Goal: Task Accomplishment & Management: Complete application form

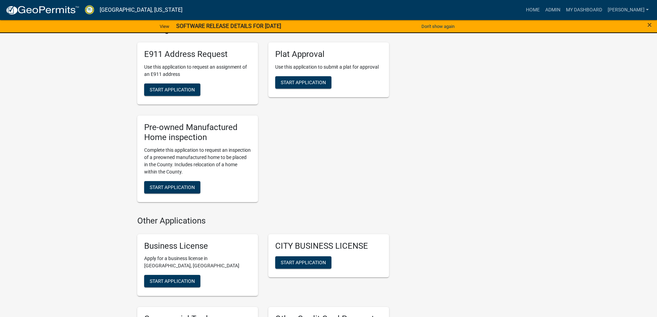
scroll to position [792, 0]
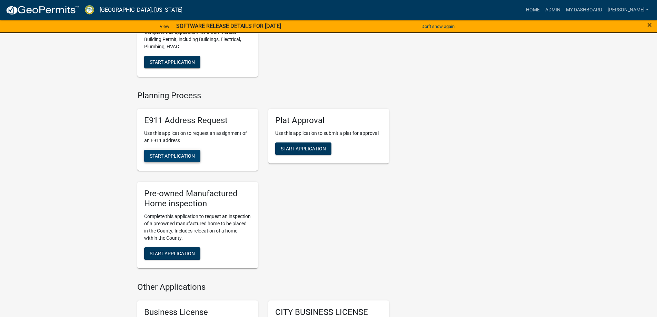
click at [184, 159] on span "Start Application" at bounding box center [172, 156] width 45 height 6
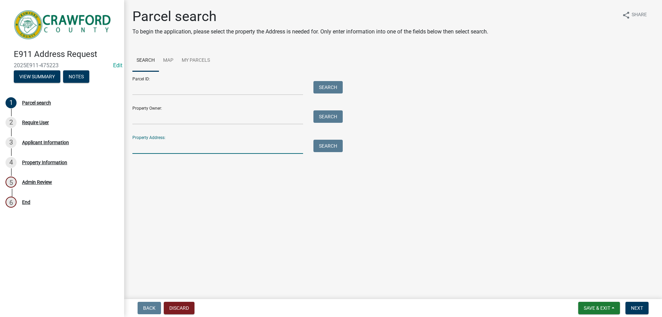
click at [176, 145] on input "Property Address:" at bounding box center [217, 147] width 171 height 14
type input "c104051p"
click at [331, 147] on button "Search" at bounding box center [327, 146] width 29 height 12
drag, startPoint x: 182, startPoint y: 151, endPoint x: 128, endPoint y: 150, distance: 54.1
click at [128, 150] on div "c104051p" at bounding box center [217, 147] width 181 height 14
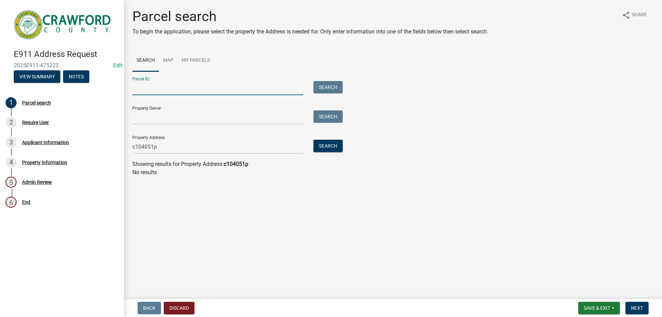
click at [146, 89] on input "Parcel ID:" at bounding box center [217, 88] width 171 height 14
paste input "c104051p"
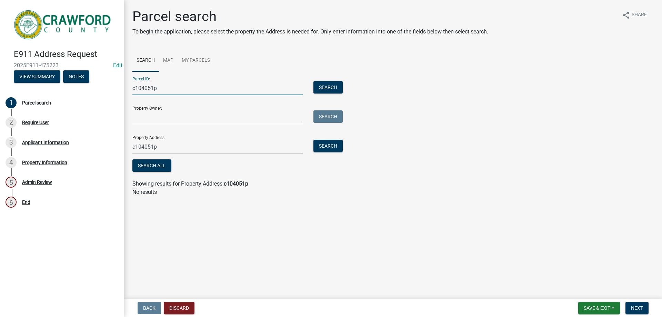
type input "c104051p"
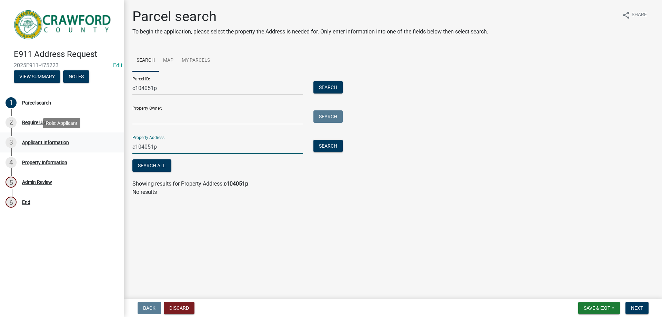
drag, startPoint x: 168, startPoint y: 149, endPoint x: 118, endPoint y: 147, distance: 49.7
click at [118, 147] on div "E911 Address Request 2025E911-475223 Edit View Summary Notes 1 Parcel search 2 …" at bounding box center [331, 158] width 662 height 317
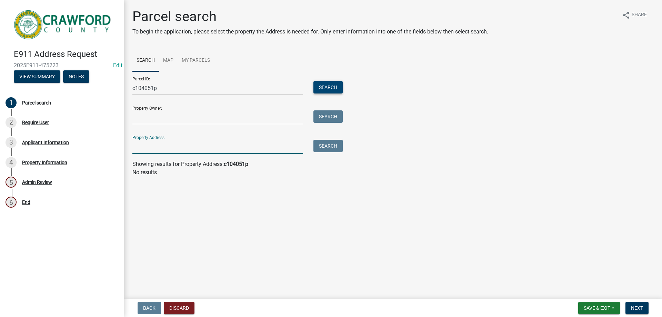
click at [328, 86] on button "Search" at bounding box center [327, 87] width 29 height 12
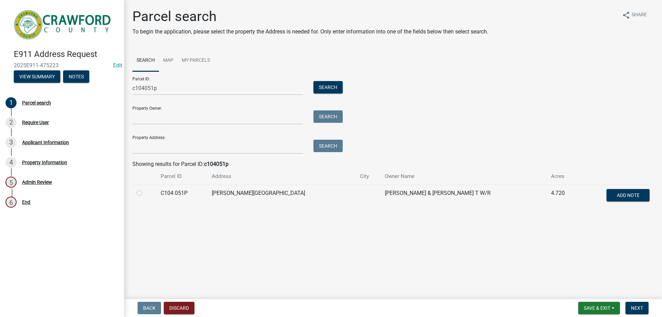
click at [145, 189] on label at bounding box center [145, 189] width 0 height 0
click at [145, 193] on 051P "radio" at bounding box center [147, 191] width 4 height 4
radio 051P "true"
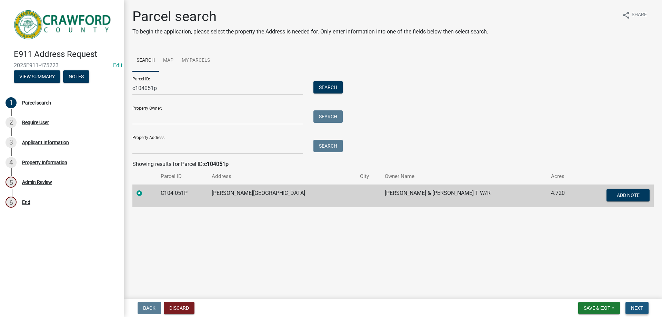
click at [638, 306] on span "Next" at bounding box center [637, 308] width 12 height 6
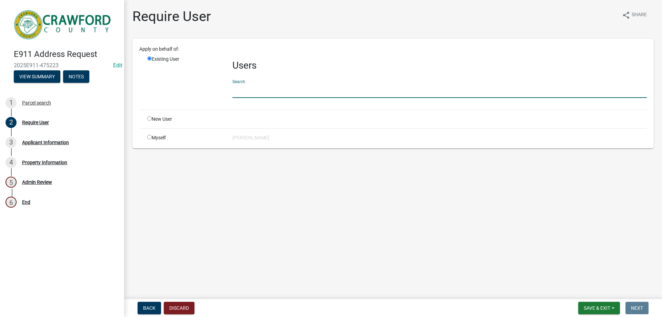
click at [247, 91] on input "text" at bounding box center [439, 91] width 414 height 14
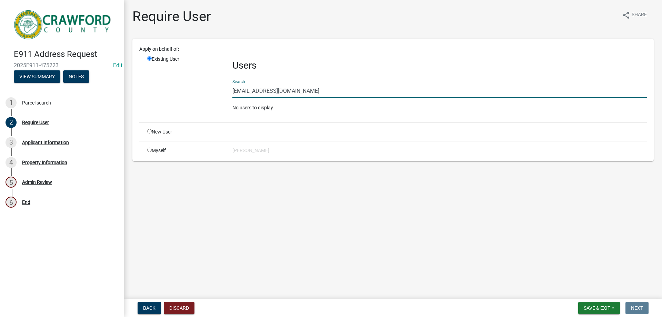
type input "[EMAIL_ADDRESS][DOMAIN_NAME]"
drag, startPoint x: 232, startPoint y: 90, endPoint x: 298, endPoint y: 87, distance: 65.6
click at [298, 87] on input "[EMAIL_ADDRESS][DOMAIN_NAME]" at bounding box center [439, 91] width 414 height 14
click at [149, 132] on input "radio" at bounding box center [149, 131] width 4 height 4
radio input "true"
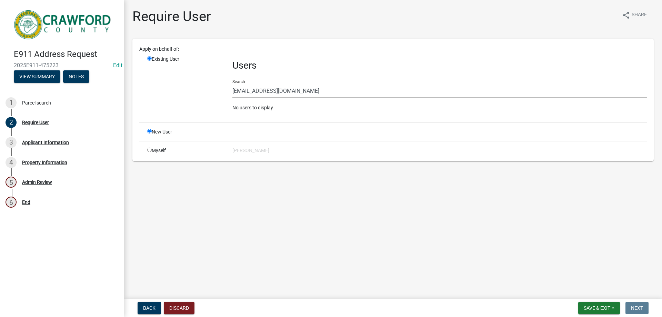
radio input "false"
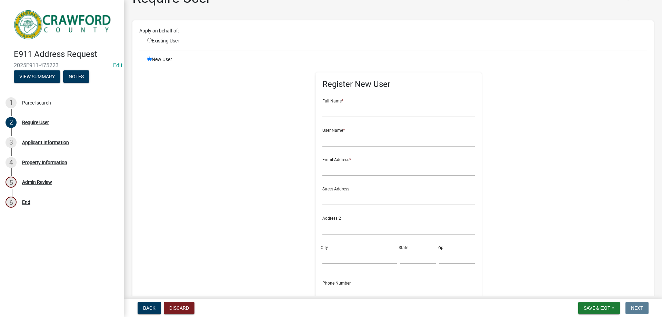
scroll to position [34, 0]
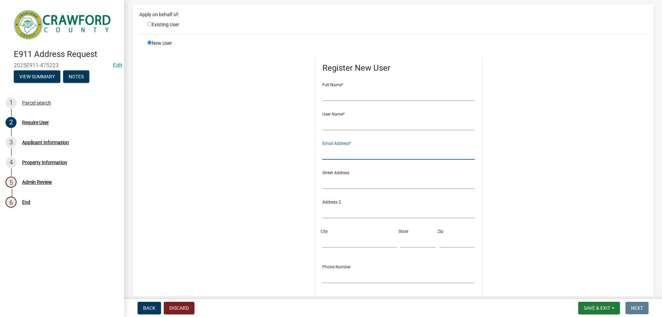
paste input "[EMAIL_ADDRESS][DOMAIN_NAME]"
type input "[EMAIL_ADDRESS][DOMAIN_NAME]"
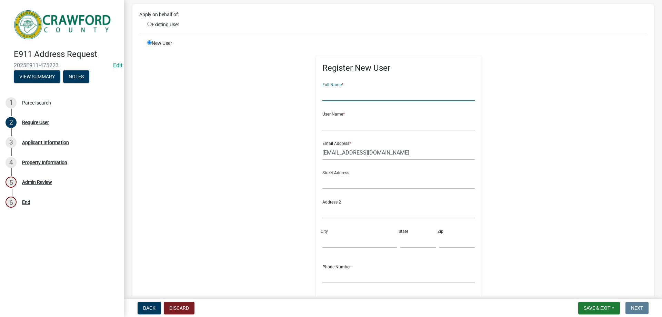
click at [343, 92] on input "text" at bounding box center [398, 94] width 153 height 14
type input "[PERSON_NAME]"
type input "t"
type input "ltorres"
click at [337, 181] on input "text" at bounding box center [398, 182] width 153 height 14
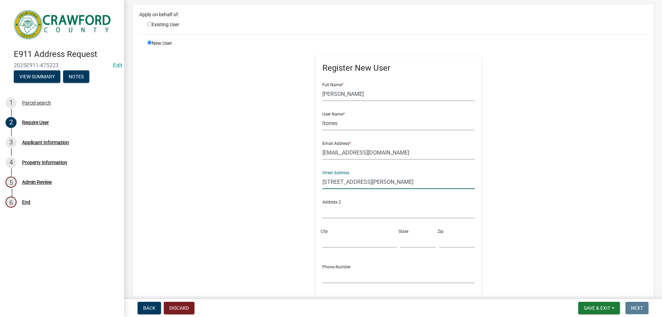
type input "[STREET_ADDRESS][PERSON_NAME]"
click at [333, 242] on input "Ft" at bounding box center [359, 240] width 74 height 14
type input "[GEOGRAPHIC_DATA]"
type input "GA"
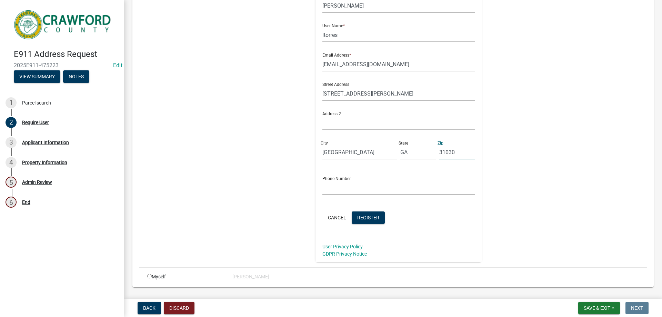
scroll to position [141, 0]
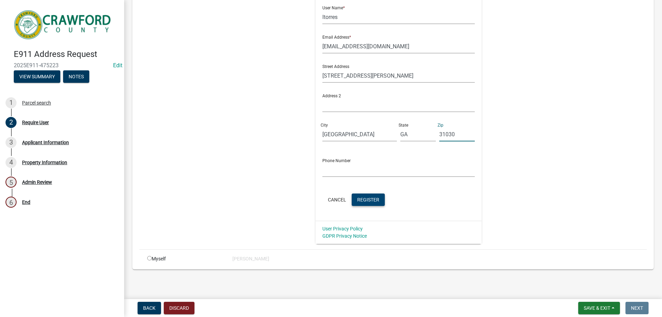
type input "31030"
click at [365, 198] on span "Register" at bounding box center [368, 199] width 22 height 6
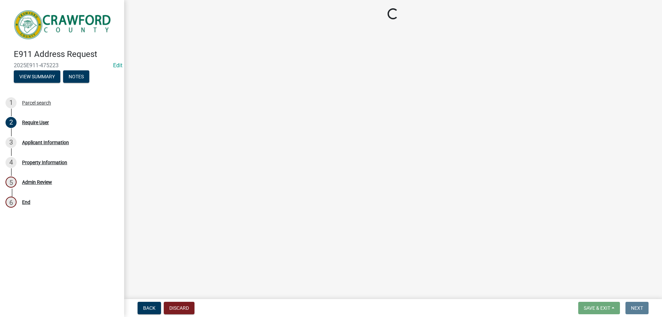
scroll to position [0, 0]
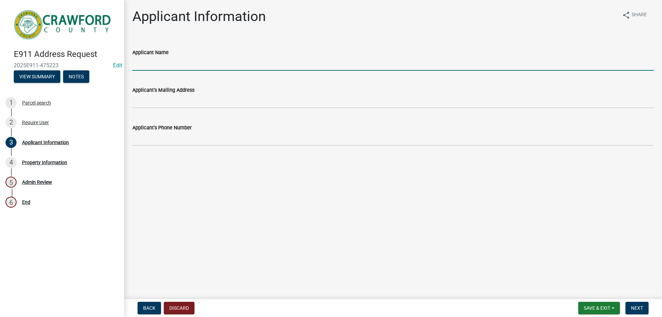
click at [185, 61] on input "Applicant Name" at bounding box center [392, 64] width 521 height 14
type input "[PERSON_NAME]"
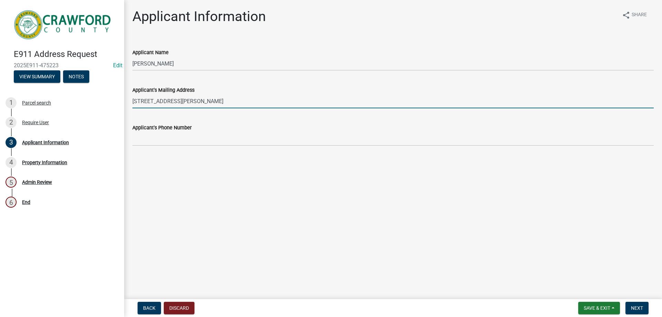
type input "[STREET_ADDRESS][PERSON_NAME]"
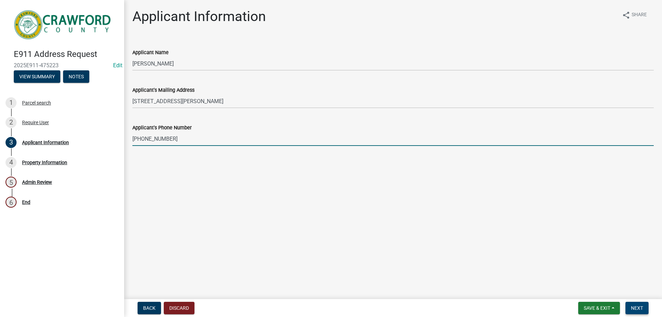
type input "[PHONE_NUMBER]"
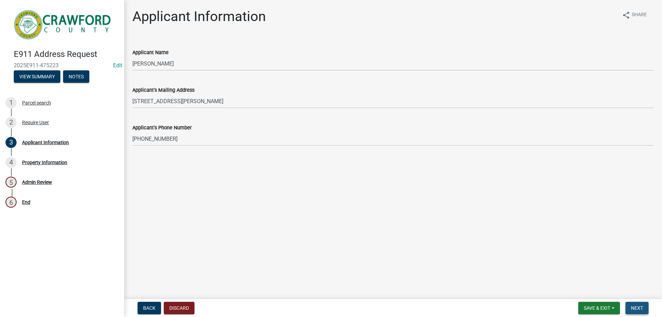
click at [638, 306] on span "Next" at bounding box center [637, 308] width 12 height 6
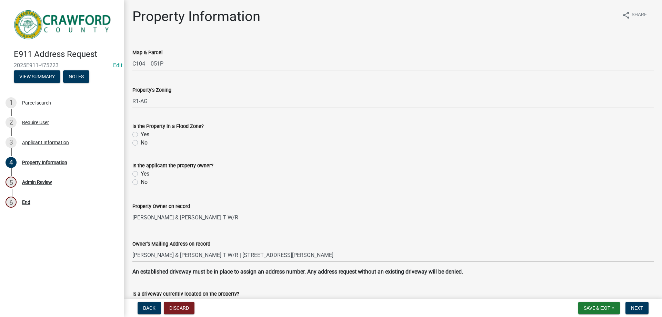
click at [141, 143] on label "No" at bounding box center [144, 143] width 7 height 8
click at [141, 143] on input "No" at bounding box center [143, 141] width 4 height 4
radio input "true"
click at [141, 174] on label "Yes" at bounding box center [145, 174] width 9 height 8
click at [141, 174] on input "Yes" at bounding box center [143, 172] width 4 height 4
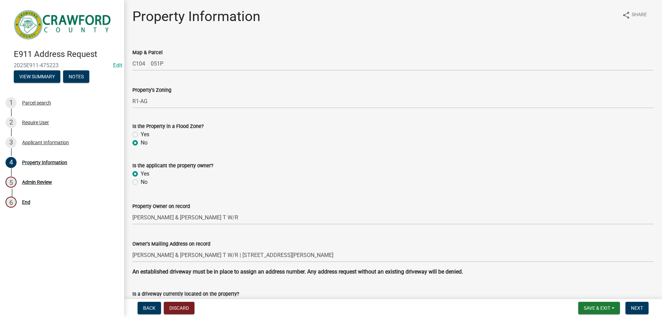
radio input "true"
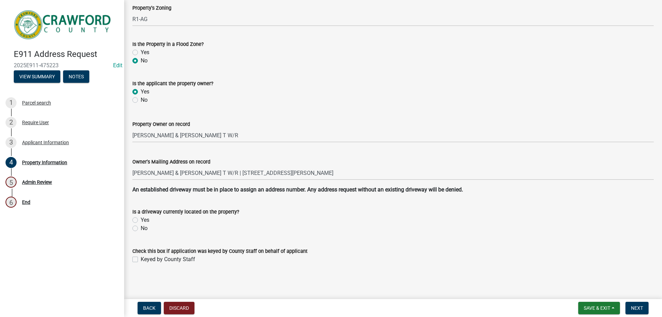
scroll to position [82, 0]
click at [141, 217] on label "Yes" at bounding box center [145, 219] width 9 height 8
click at [141, 217] on input "Yes" at bounding box center [143, 217] width 4 height 4
radio input "true"
click at [141, 260] on label "Keyed by County Staff" at bounding box center [168, 259] width 54 height 8
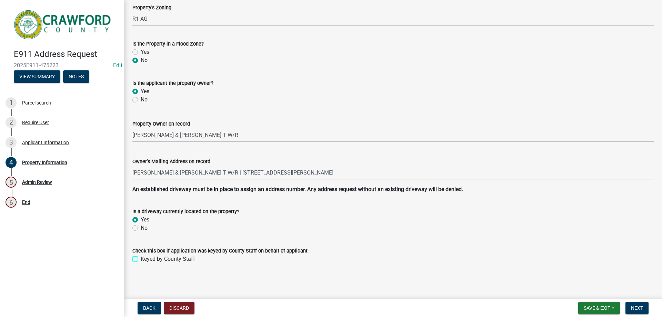
click at [141, 259] on input "Keyed by County Staff" at bounding box center [143, 257] width 4 height 4
checkbox input "true"
click at [640, 309] on span "Next" at bounding box center [637, 308] width 12 height 6
